Goal: Task Accomplishment & Management: Contribute content

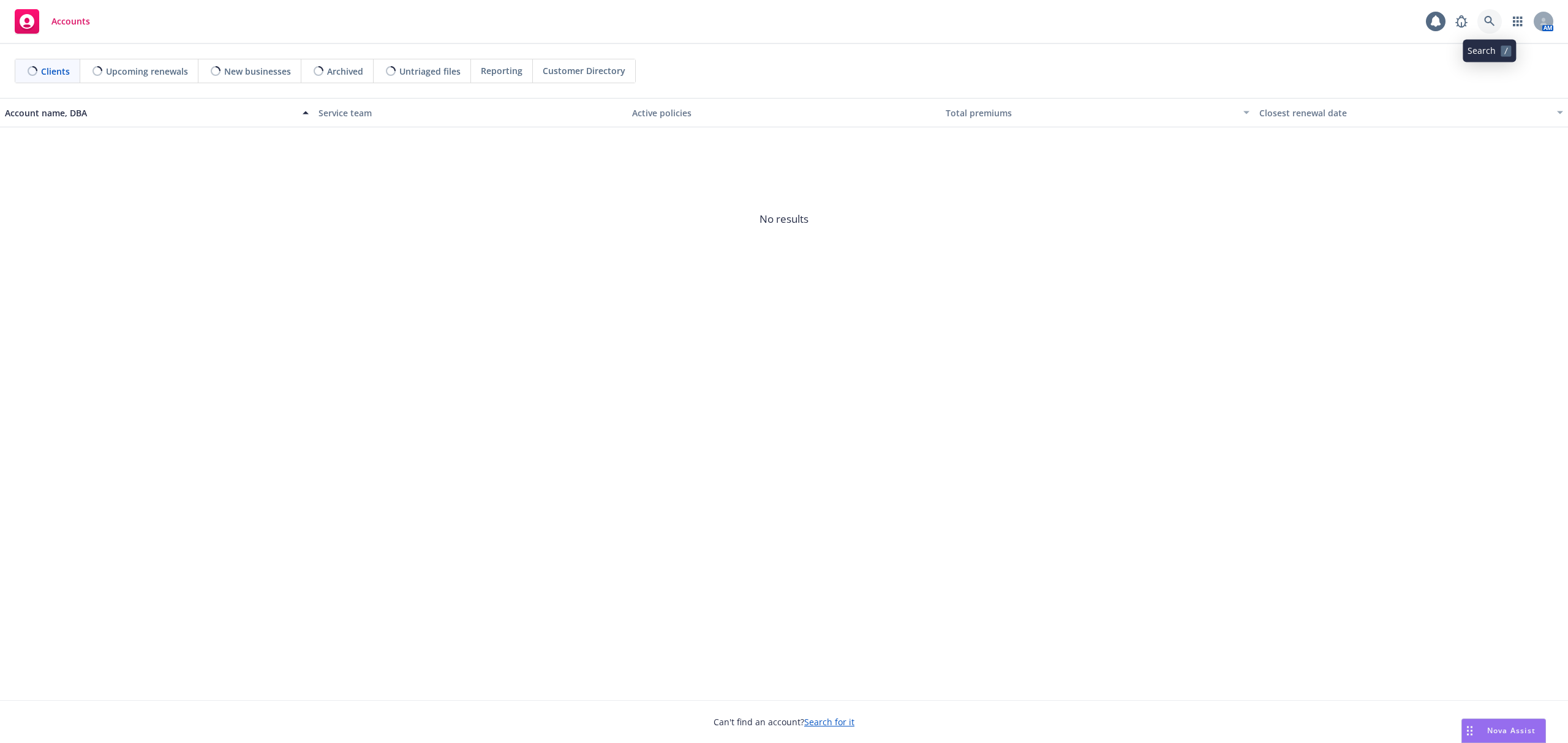
click at [1478, 20] on link at bounding box center [1489, 22] width 24 height 24
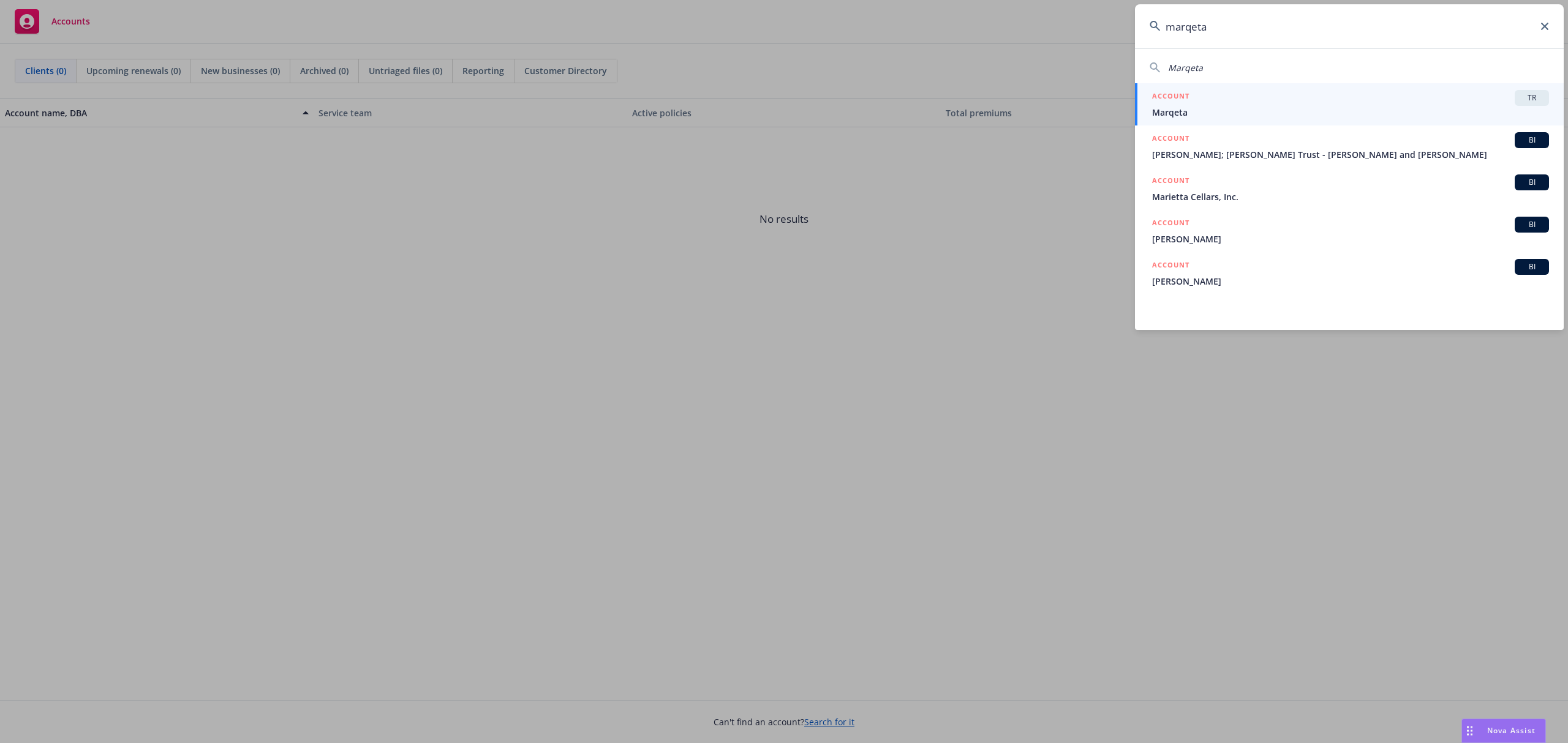
type input "marqeta"
click at [1253, 116] on span "Marqeta" at bounding box center [1350, 112] width 397 height 13
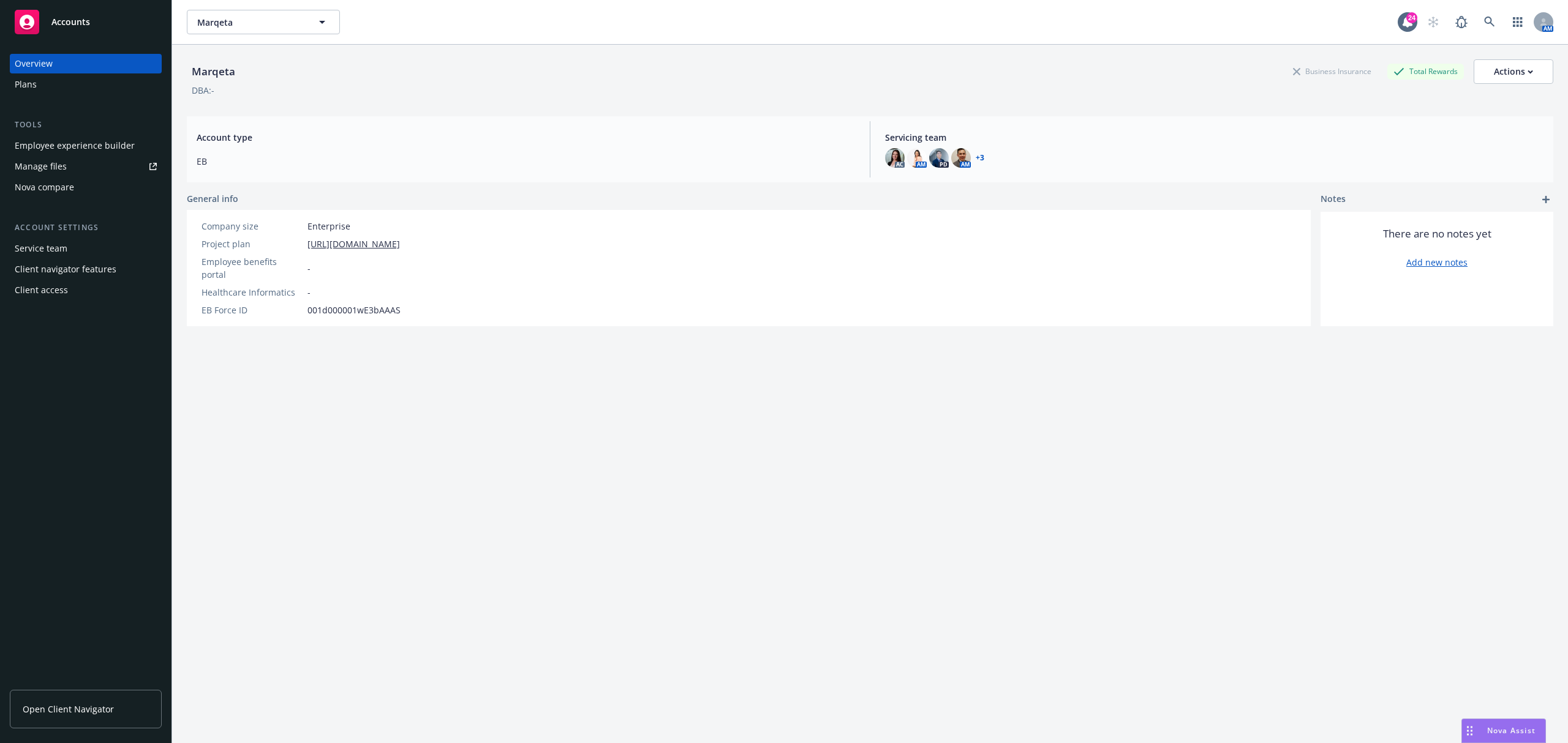
click at [96, 163] on link "Manage files" at bounding box center [86, 166] width 152 height 20
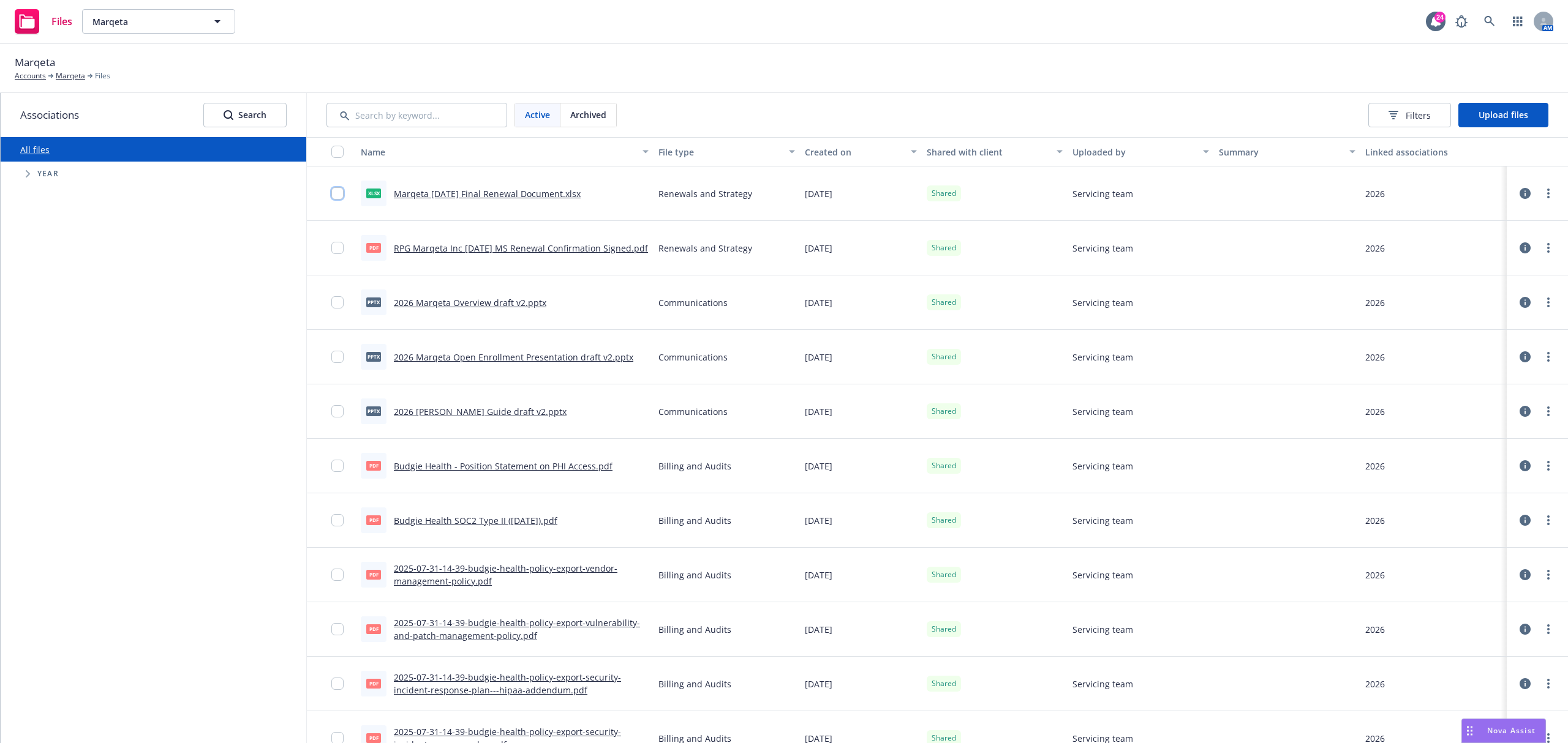
click at [334, 194] on input "checkbox" at bounding box center [337, 193] width 12 height 12
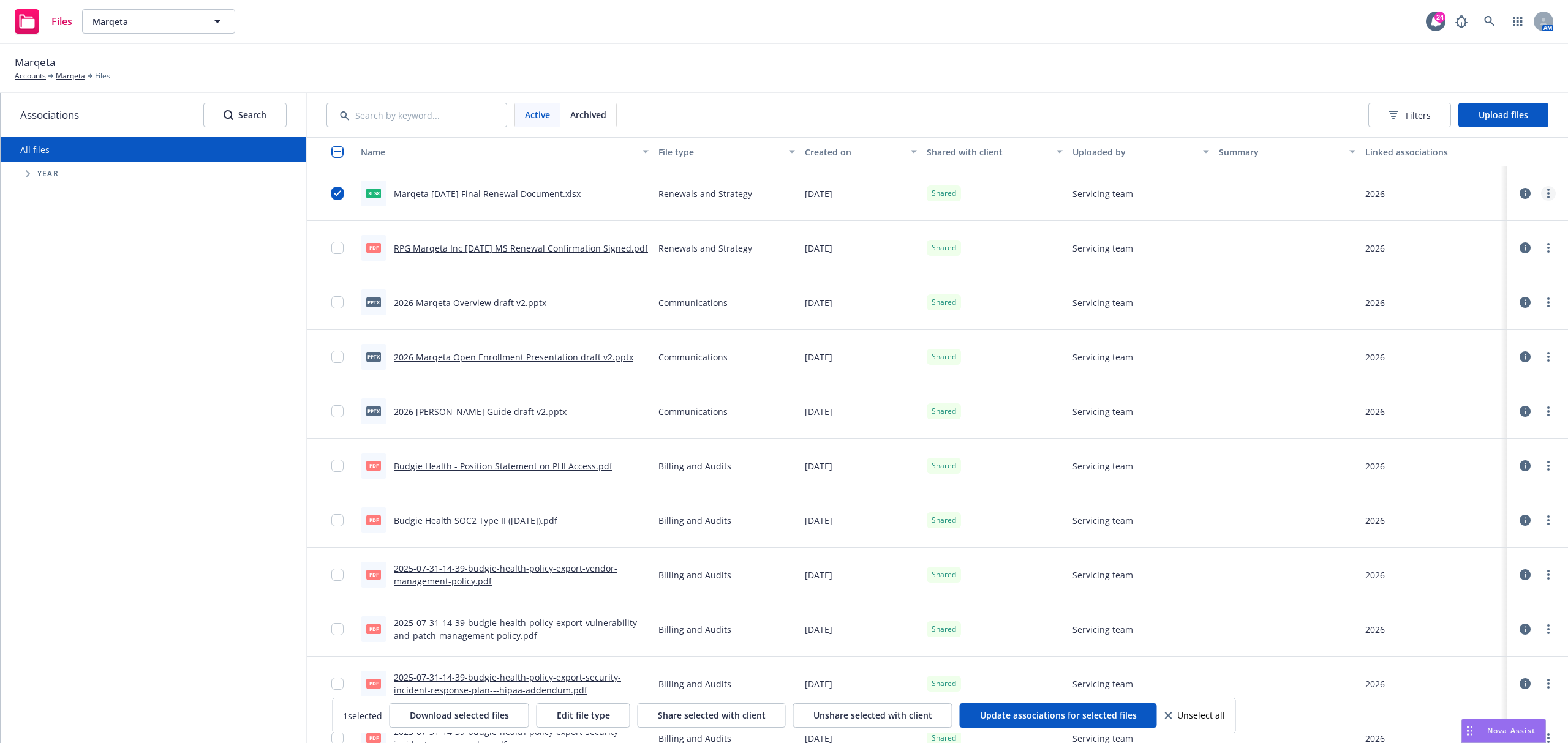
click at [1541, 190] on link "more" at bounding box center [1548, 194] width 15 height 15
click at [1474, 248] on link "Archive" at bounding box center [1481, 244] width 122 height 24
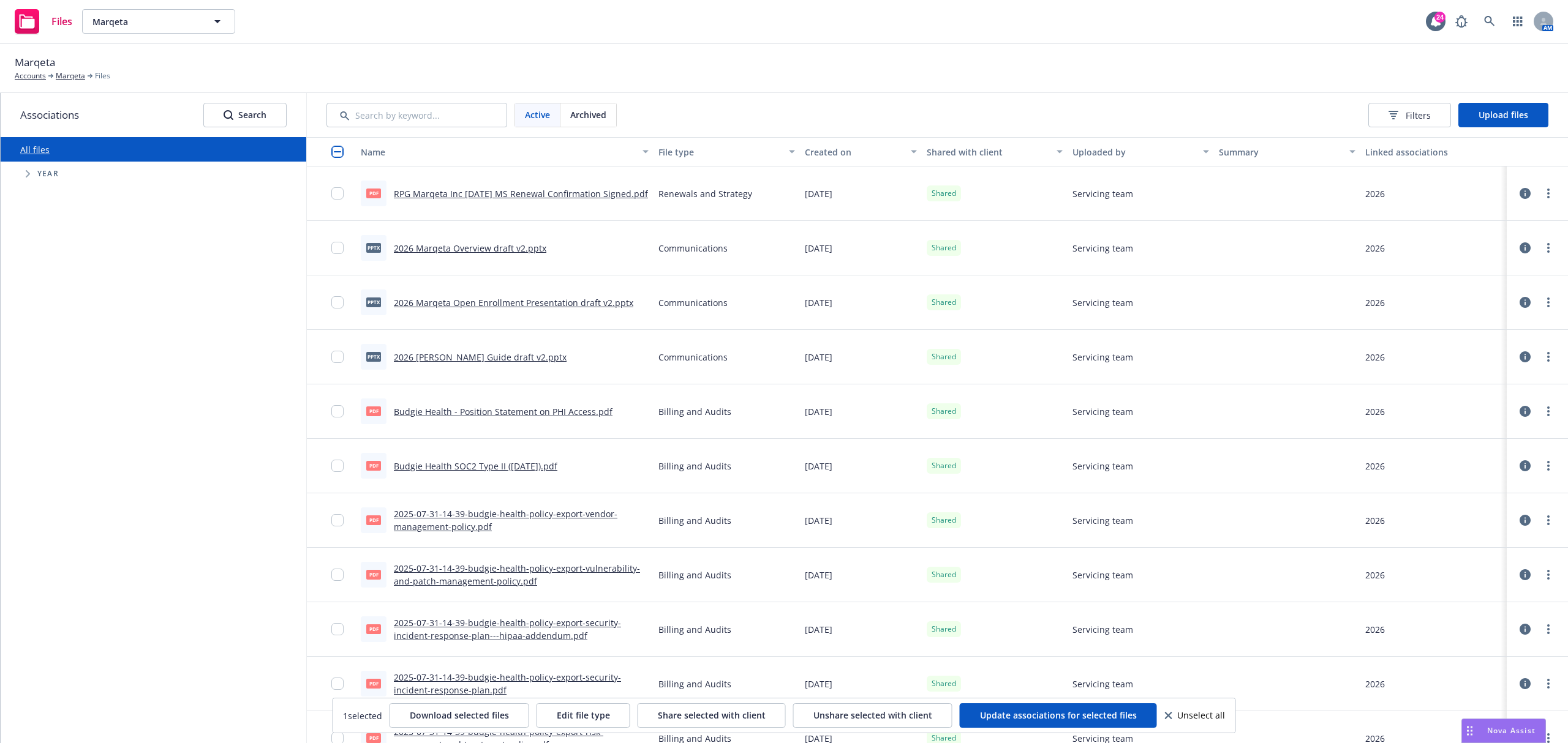
click at [654, 34] on div "Files [PERSON_NAME] 24 AM" at bounding box center [784, 22] width 1568 height 44
click at [1493, 120] on button "Upload files" at bounding box center [1503, 115] width 90 height 24
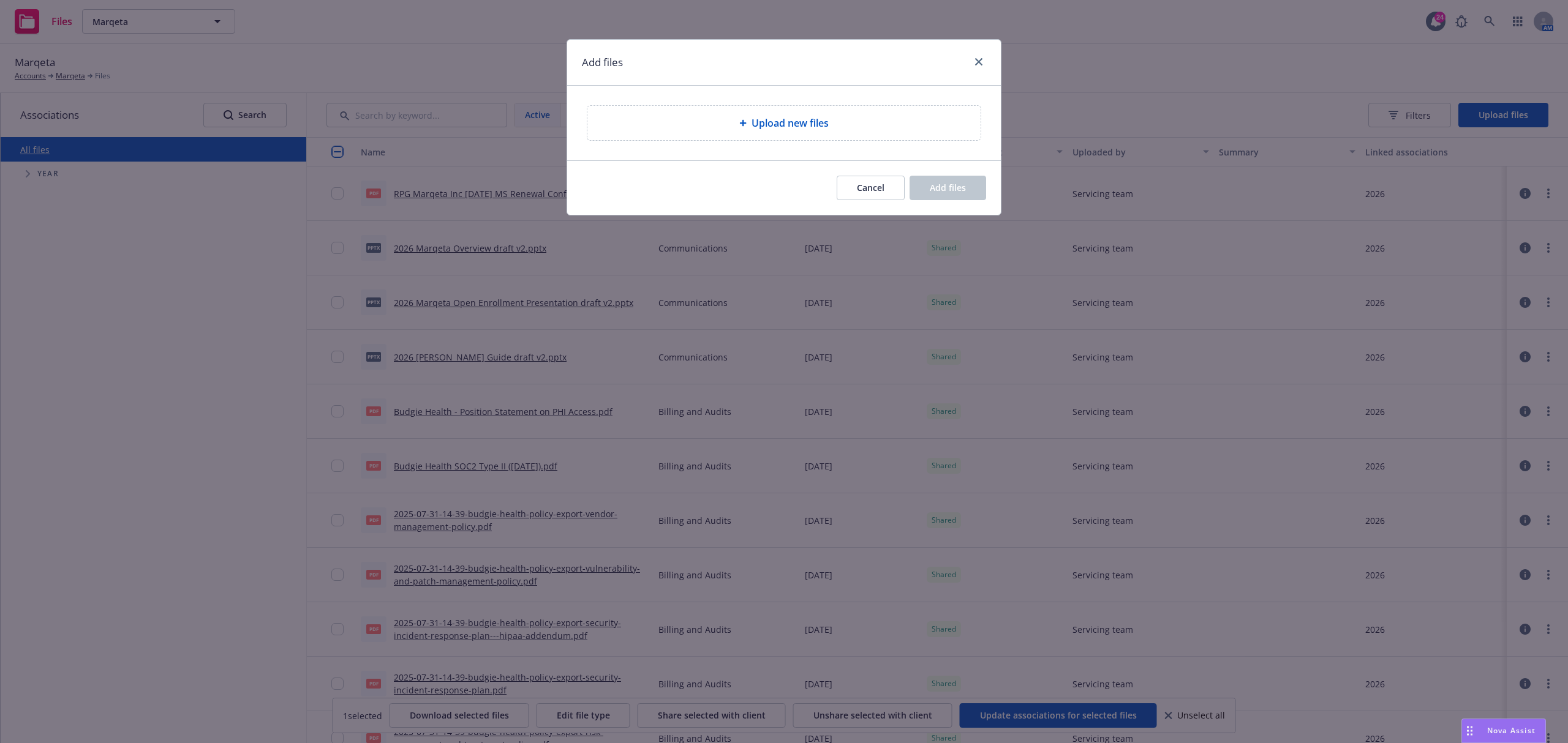
click at [760, 122] on span "Upload new files" at bounding box center [790, 123] width 77 height 15
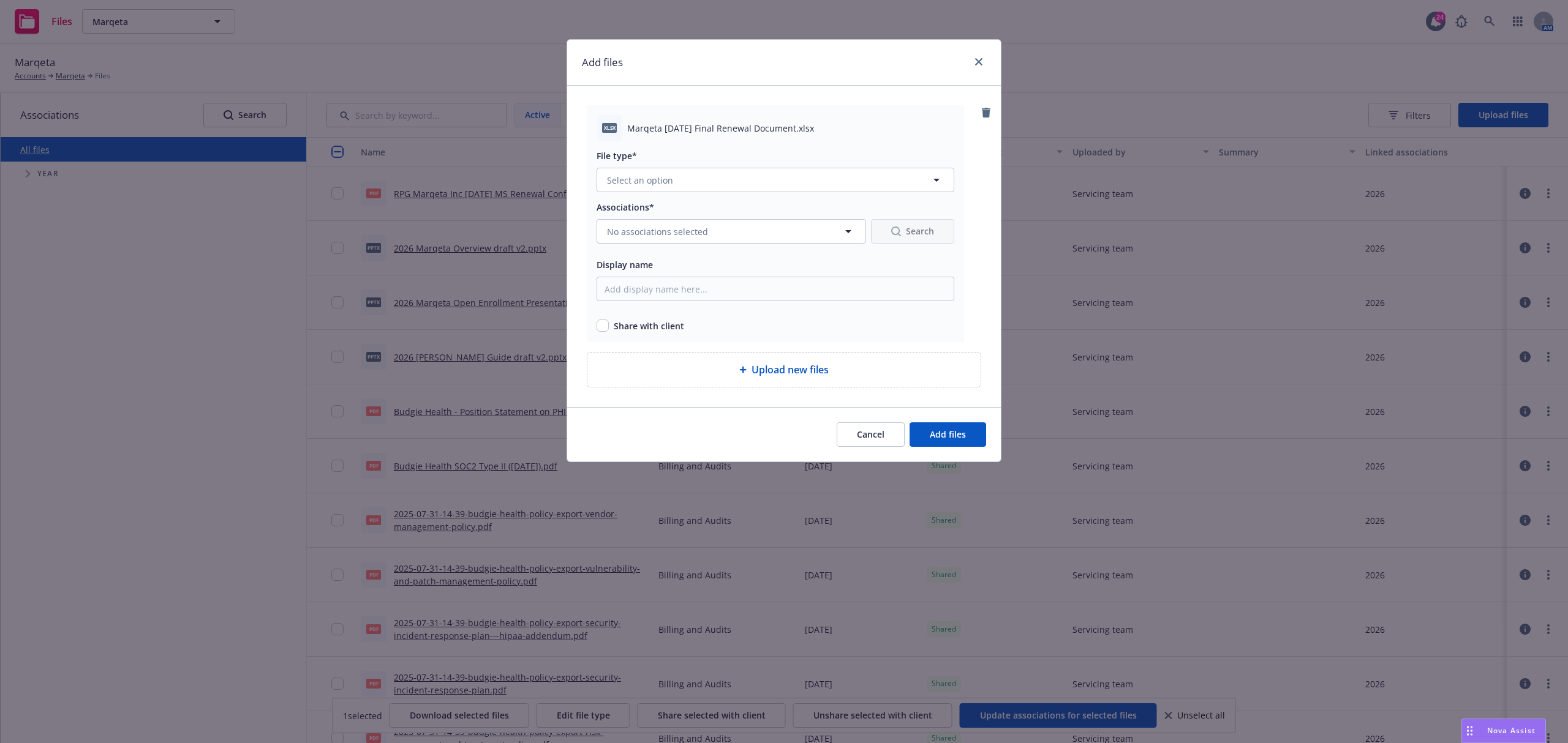
click at [863, 166] on div "File type* Select an option" at bounding box center [775, 170] width 357 height 44
click at [863, 172] on button "Select an option" at bounding box center [775, 180] width 357 height 24
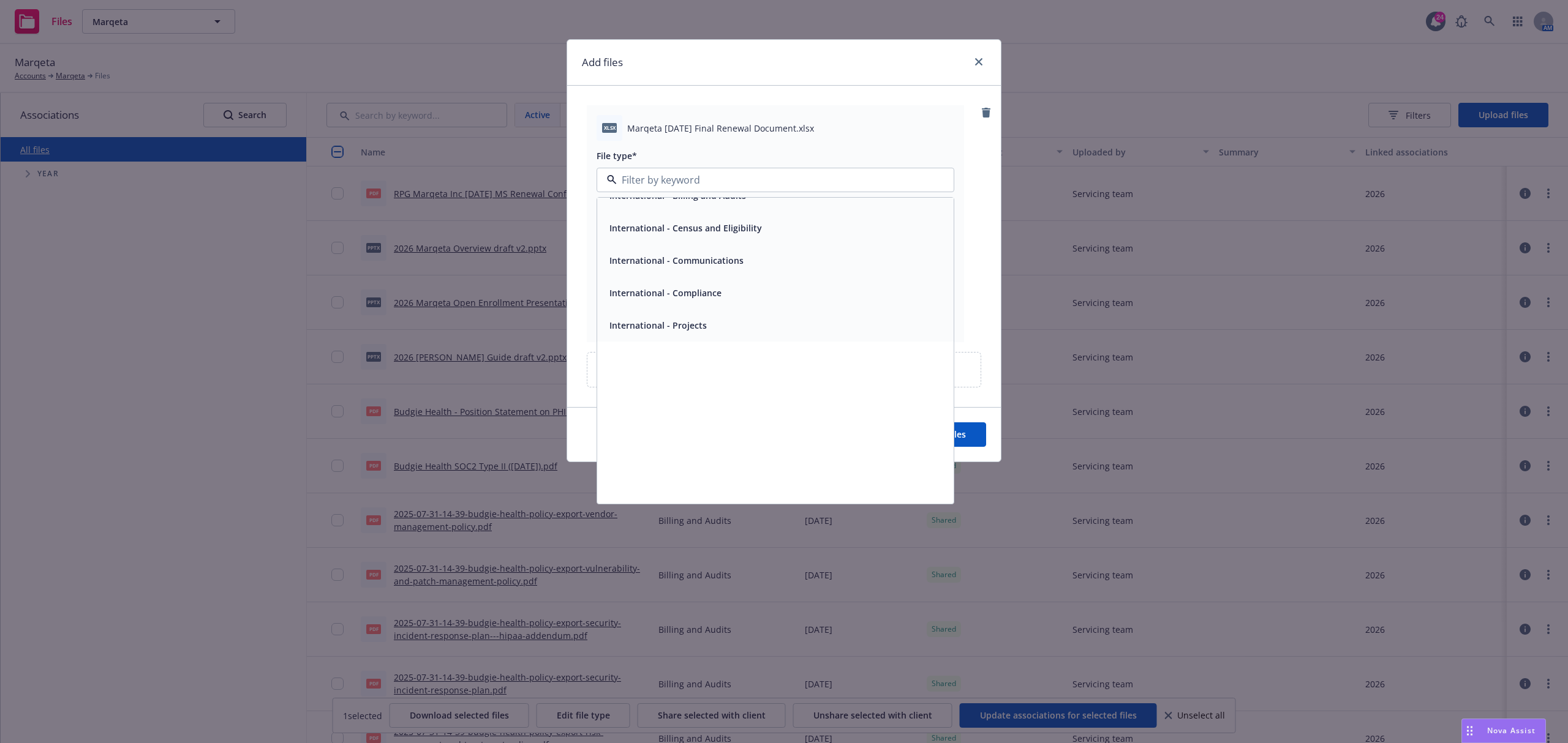
scroll to position [213, 0]
click at [697, 415] on div "Renewals and Strategy" at bounding box center [656, 423] width 103 height 17
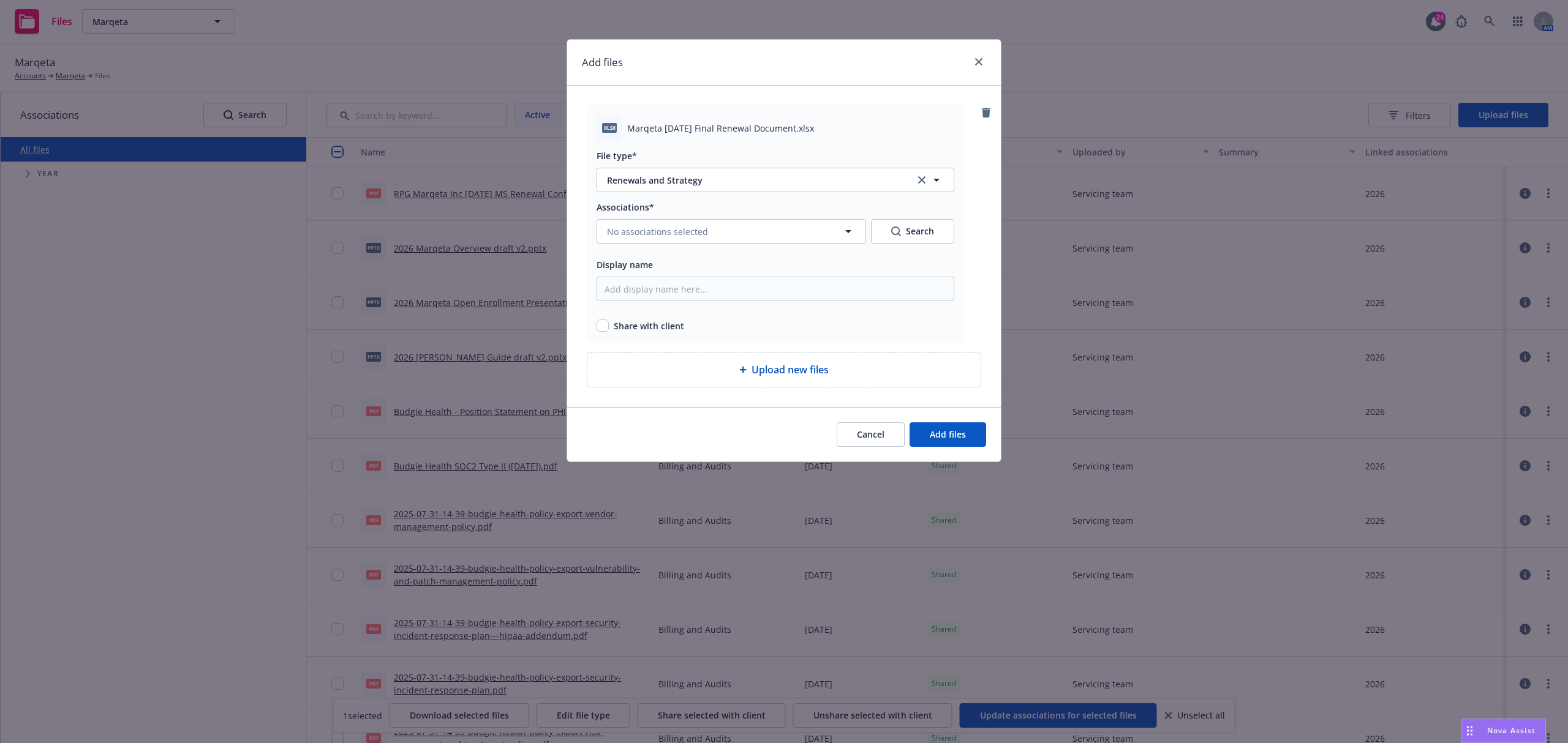
click at [677, 246] on div "Associations* No associations selected Search Display name Share with client" at bounding box center [775, 266] width 357 height 133
click at [677, 234] on span "No associations selected" at bounding box center [657, 232] width 101 height 13
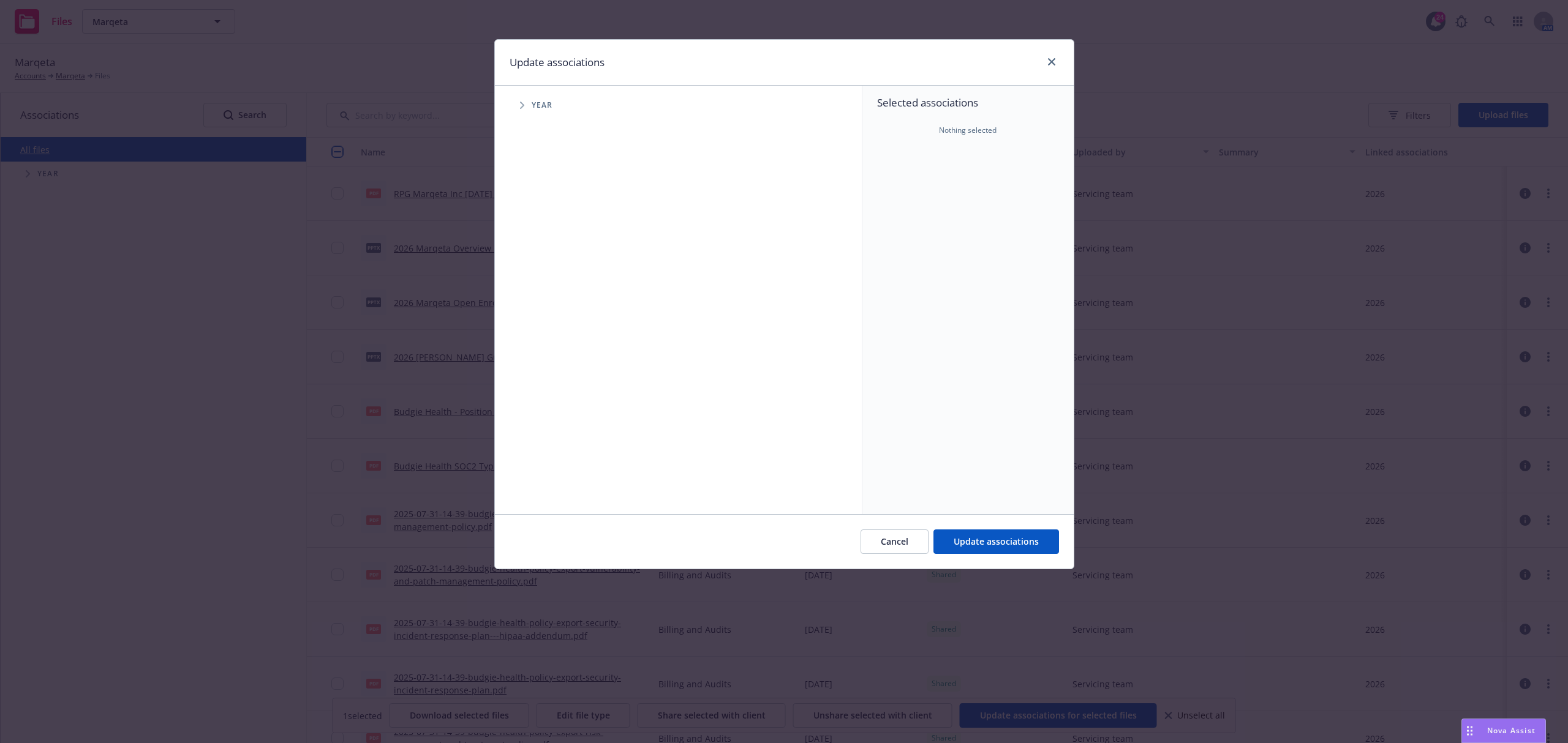
click at [524, 113] on span "Tree Example" at bounding box center [521, 105] width 20 height 20
click at [557, 302] on input "Tree Example" at bounding box center [553, 301] width 12 height 12
checkbox input "true"
click at [966, 552] on button "Update associations" at bounding box center [996, 542] width 125 height 24
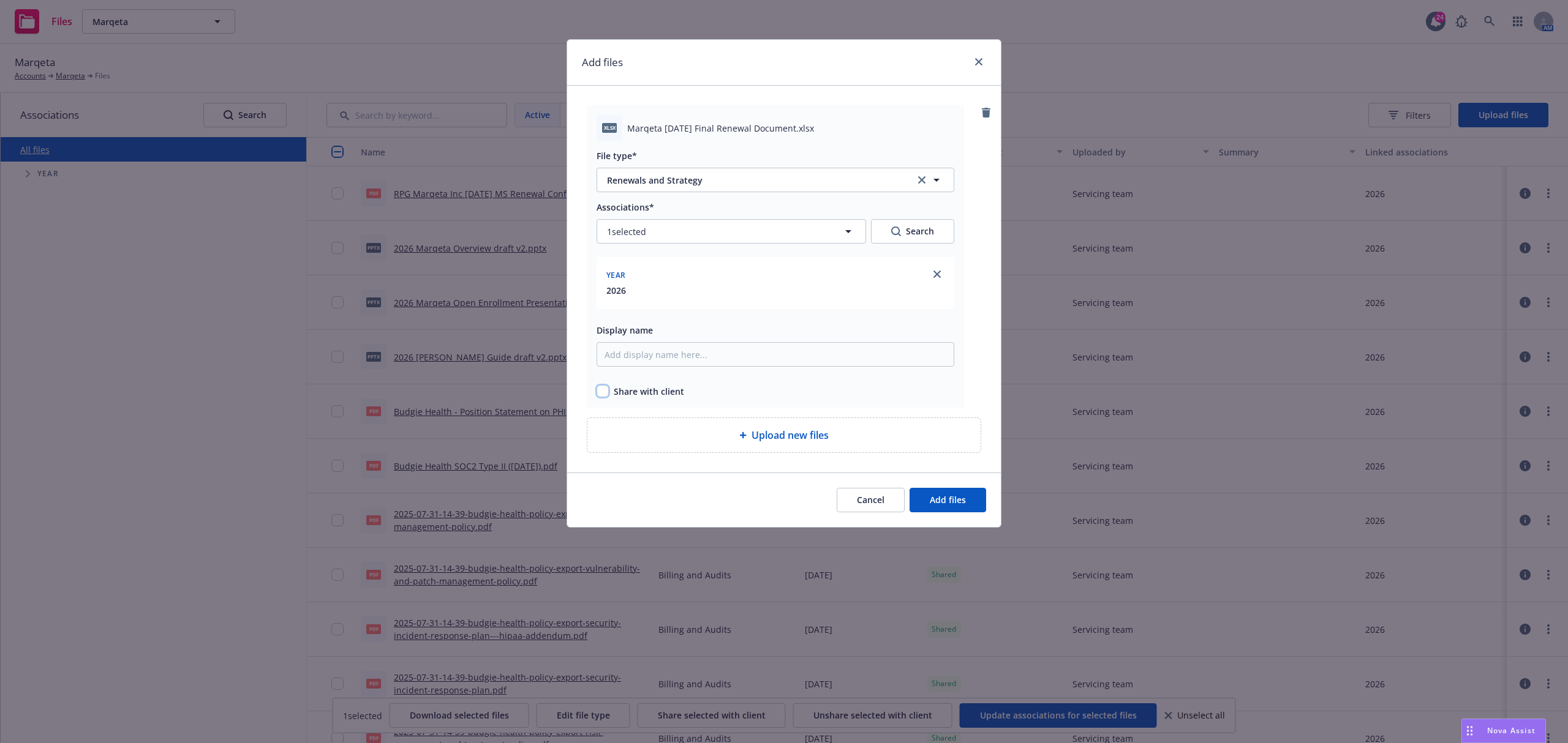
click at [608, 396] on input "checkbox" at bounding box center [603, 391] width 12 height 12
checkbox input "true"
click at [956, 498] on span "Add files" at bounding box center [948, 499] width 36 height 11
